Goal: Information Seeking & Learning: Learn about a topic

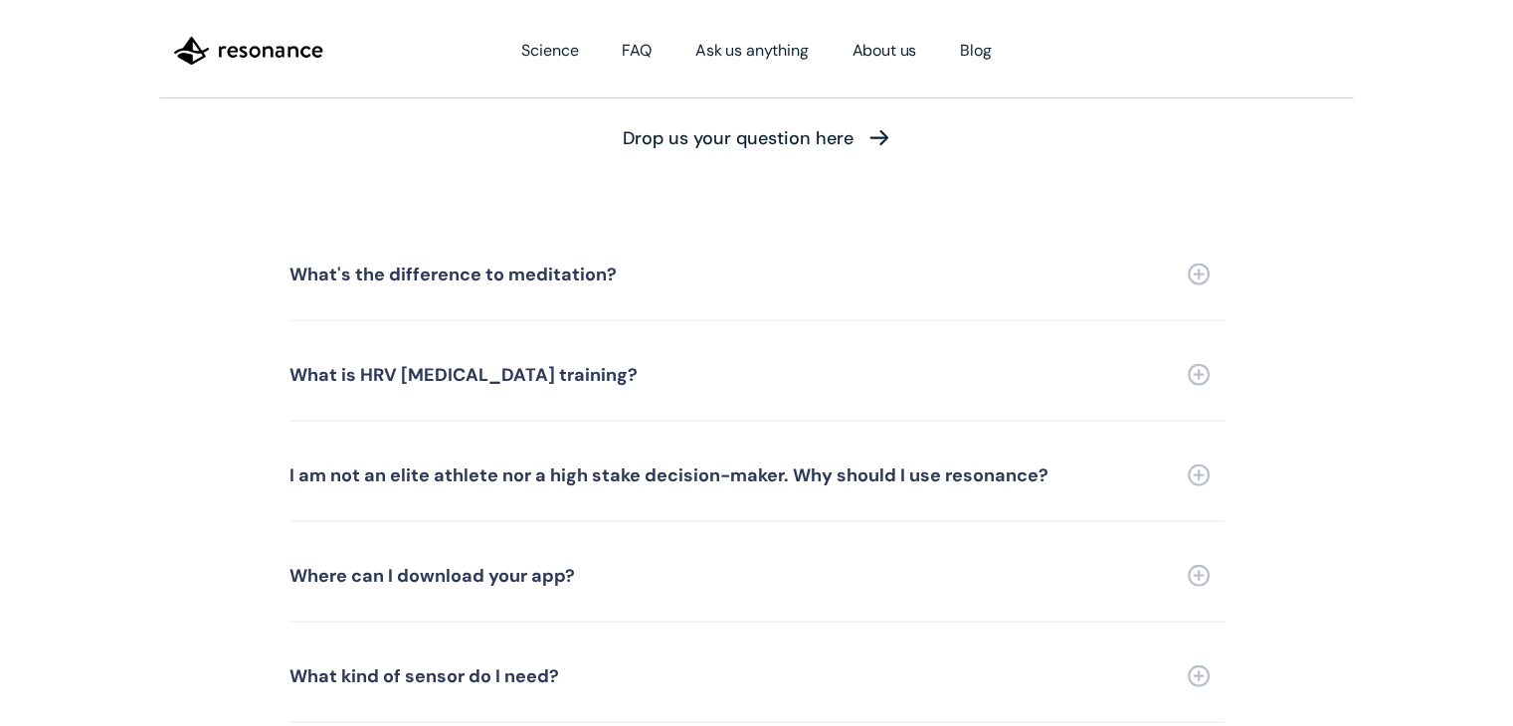
scroll to position [4558, 0]
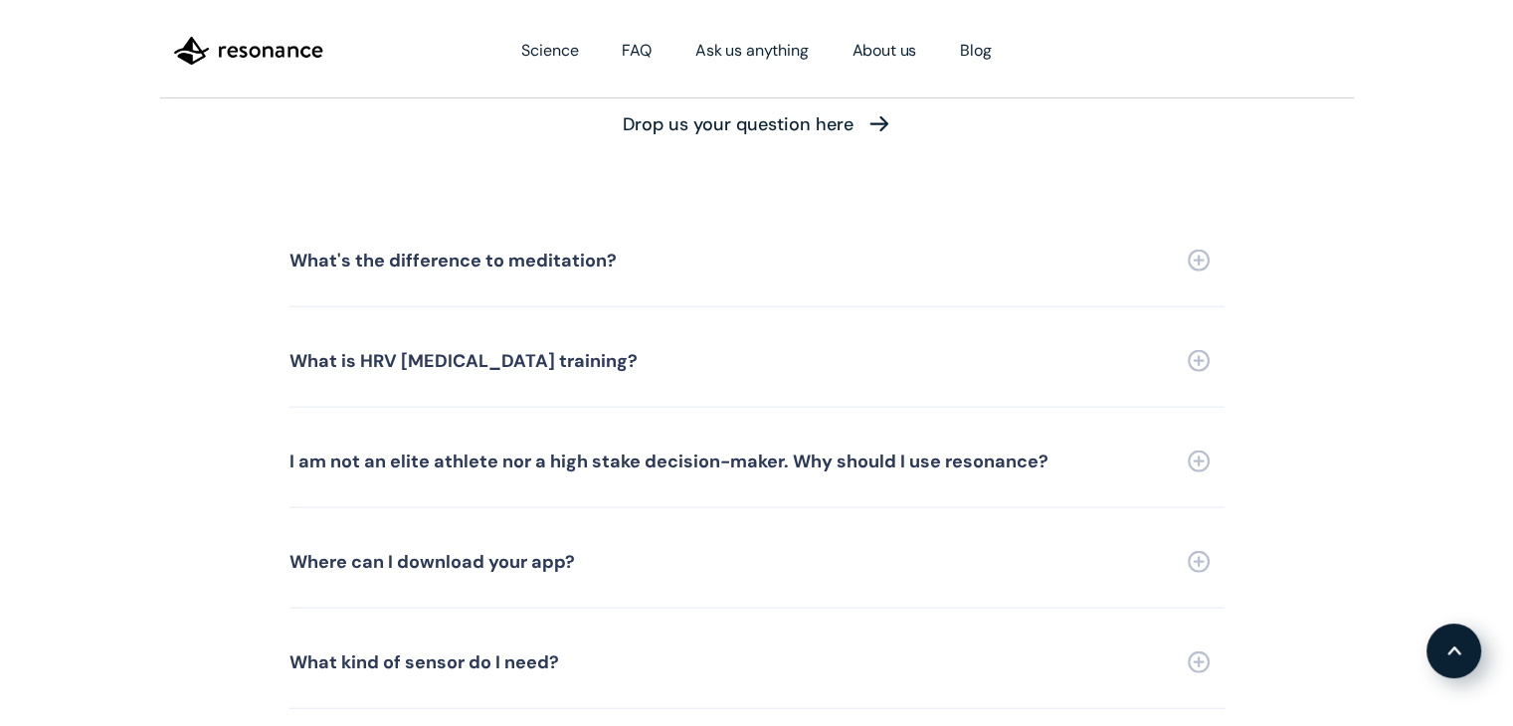
click at [440, 215] on link "What's the difference to meditation?" at bounding box center [757, 261] width 935 height 93
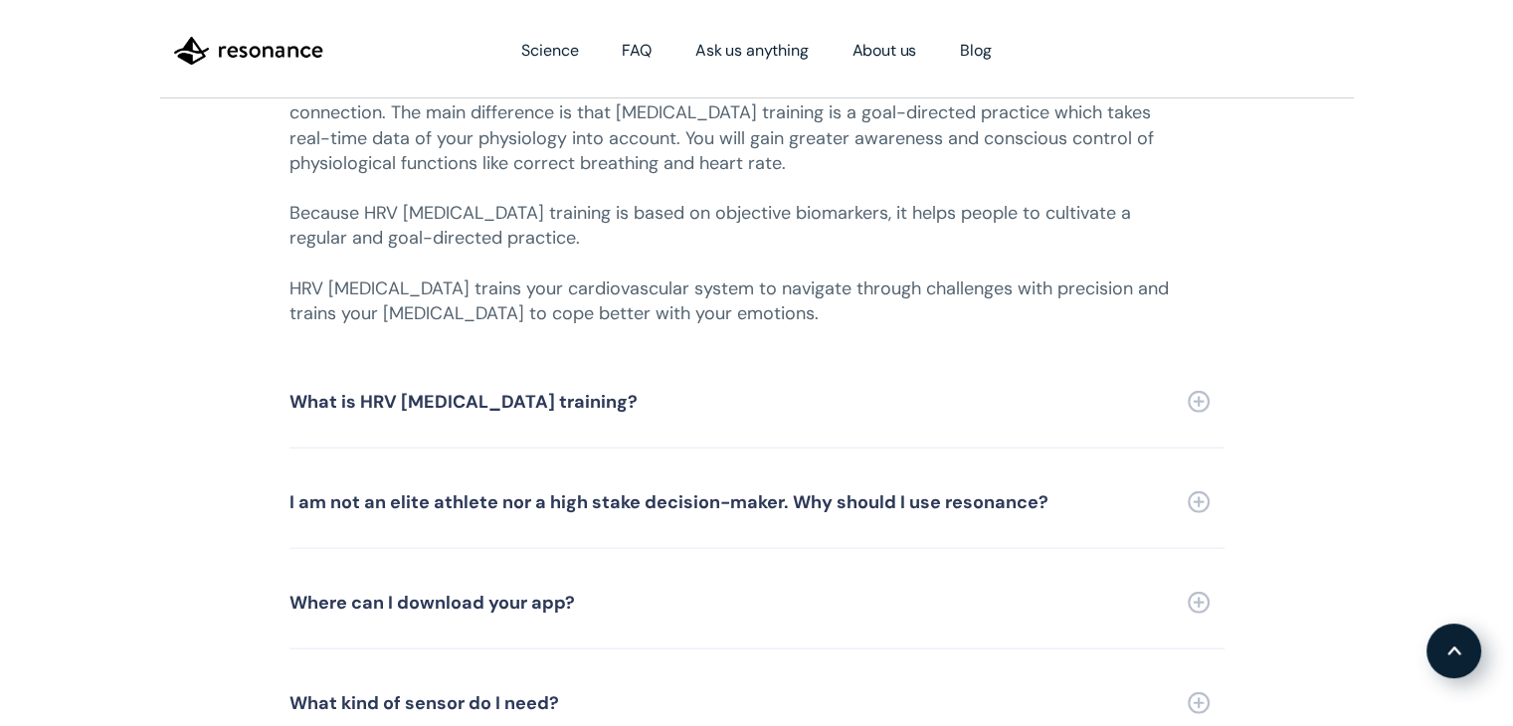
scroll to position [4891, 0]
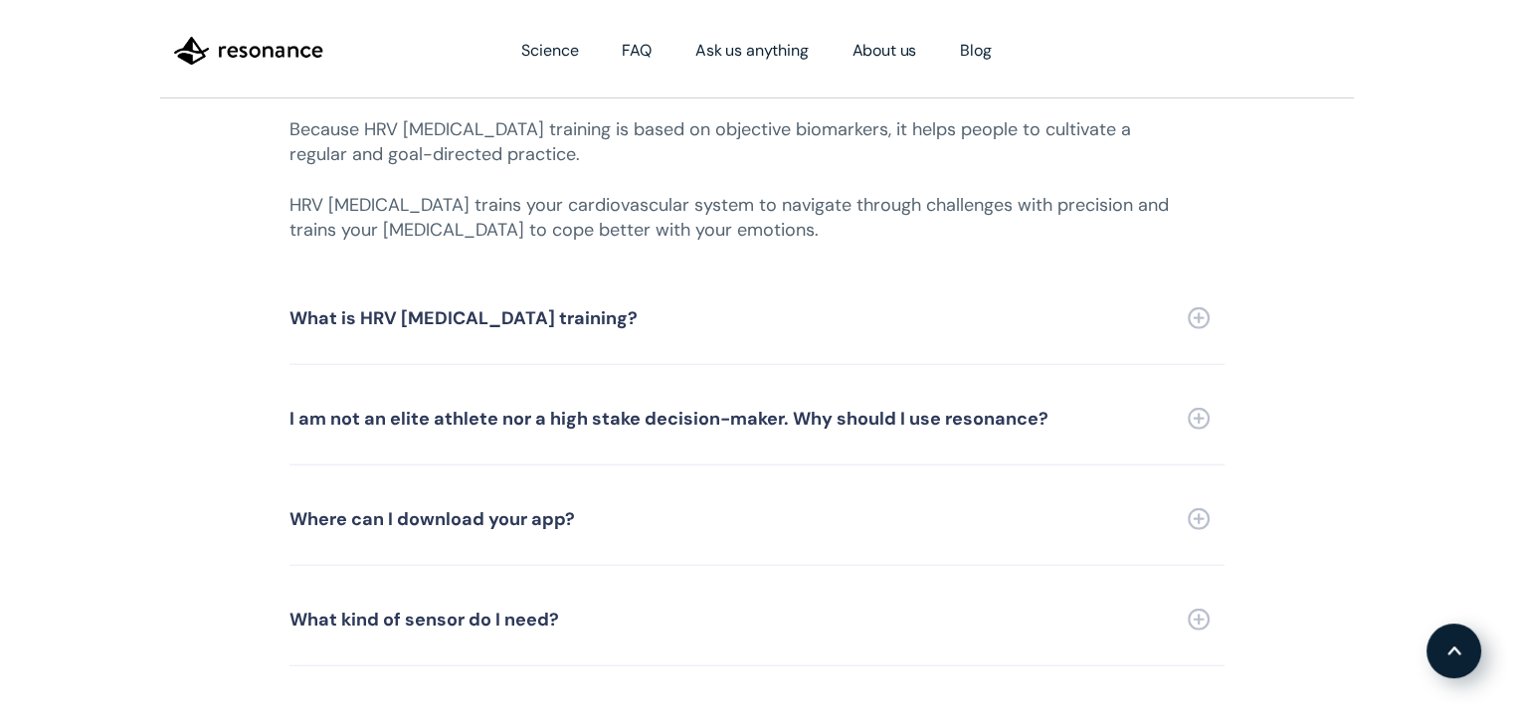
click at [932, 373] on link "I am not an elite athlete nor a high stake decision-maker. Why should I use res…" at bounding box center [757, 419] width 935 height 93
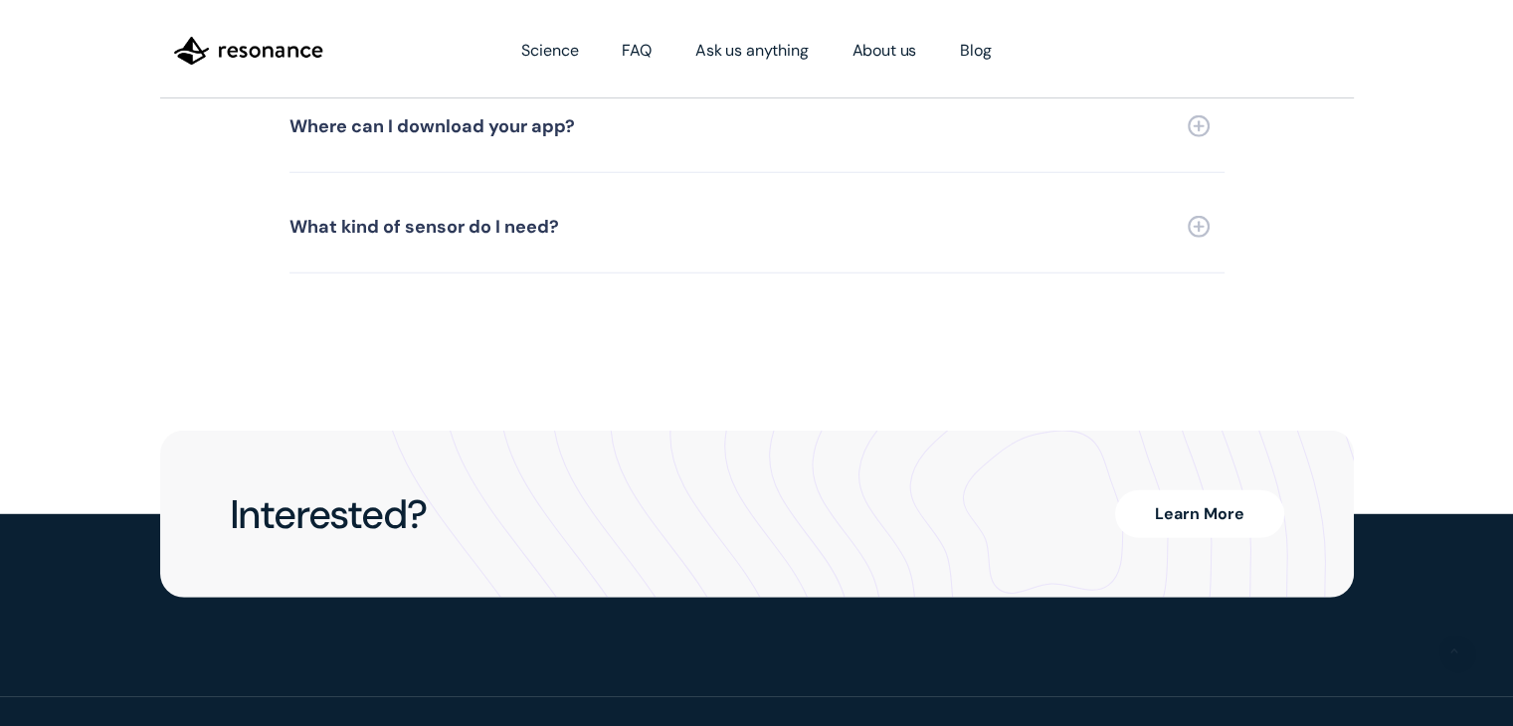
scroll to position [5417, 0]
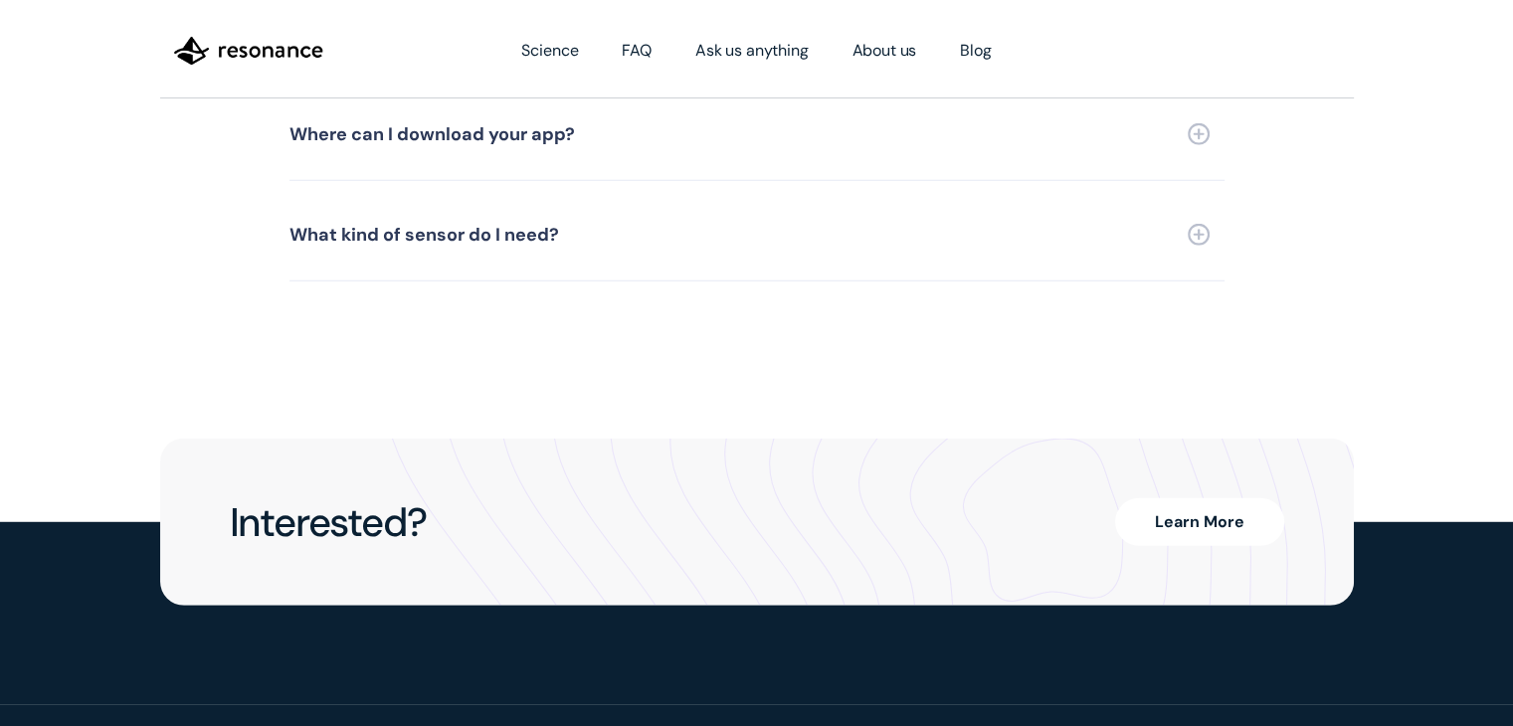
click at [1194, 498] on link "Learn More" at bounding box center [1199, 522] width 169 height 48
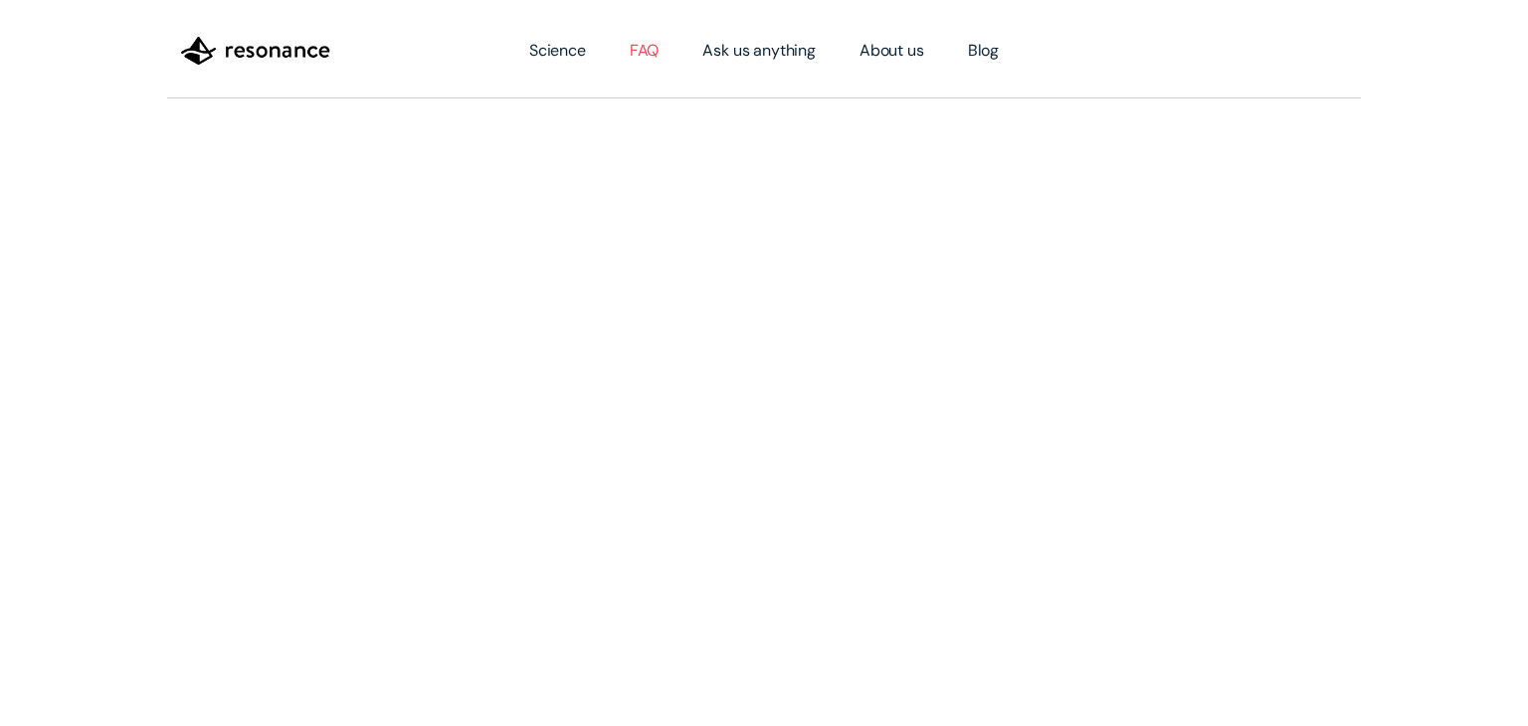
click at [649, 49] on link "FAQ" at bounding box center [645, 51] width 74 height 56
